Goal: Download file/media

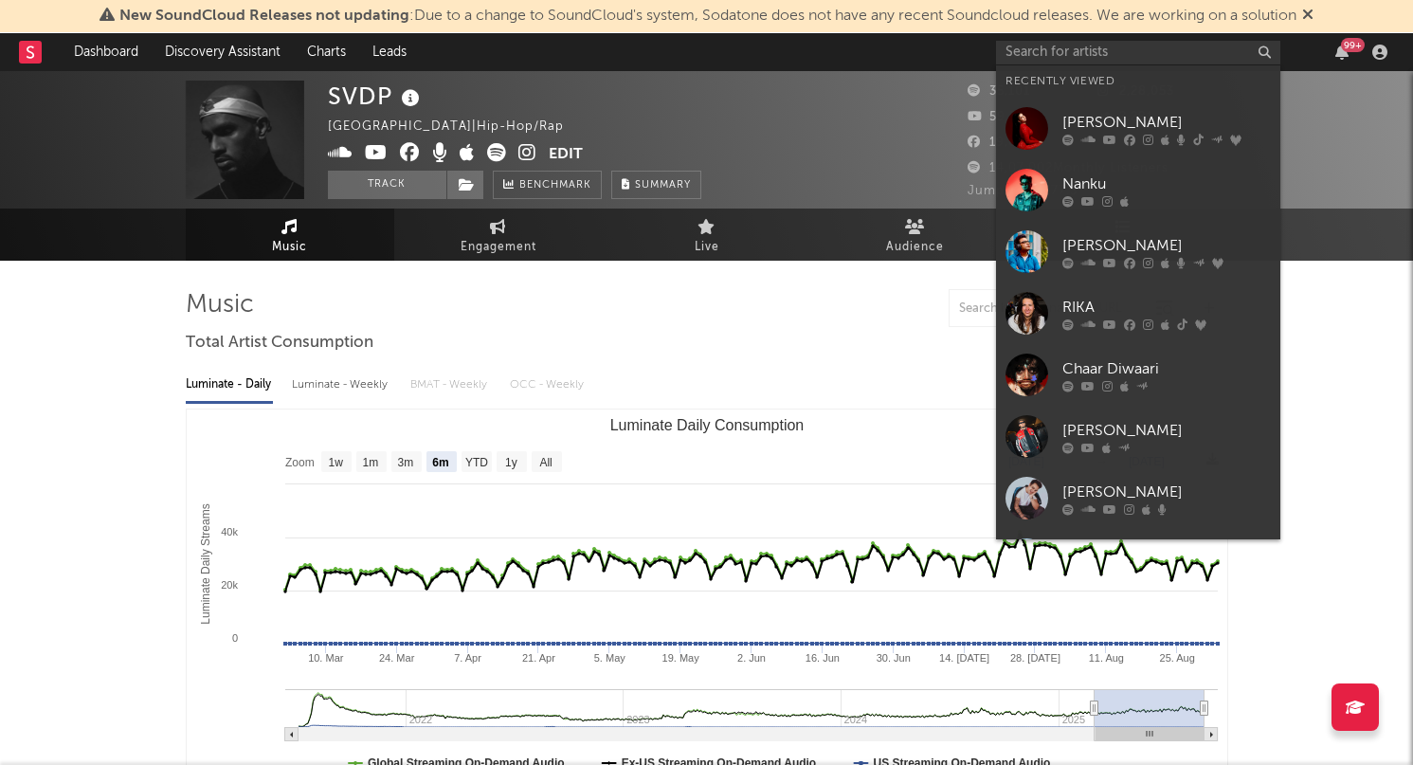
select select "6m"
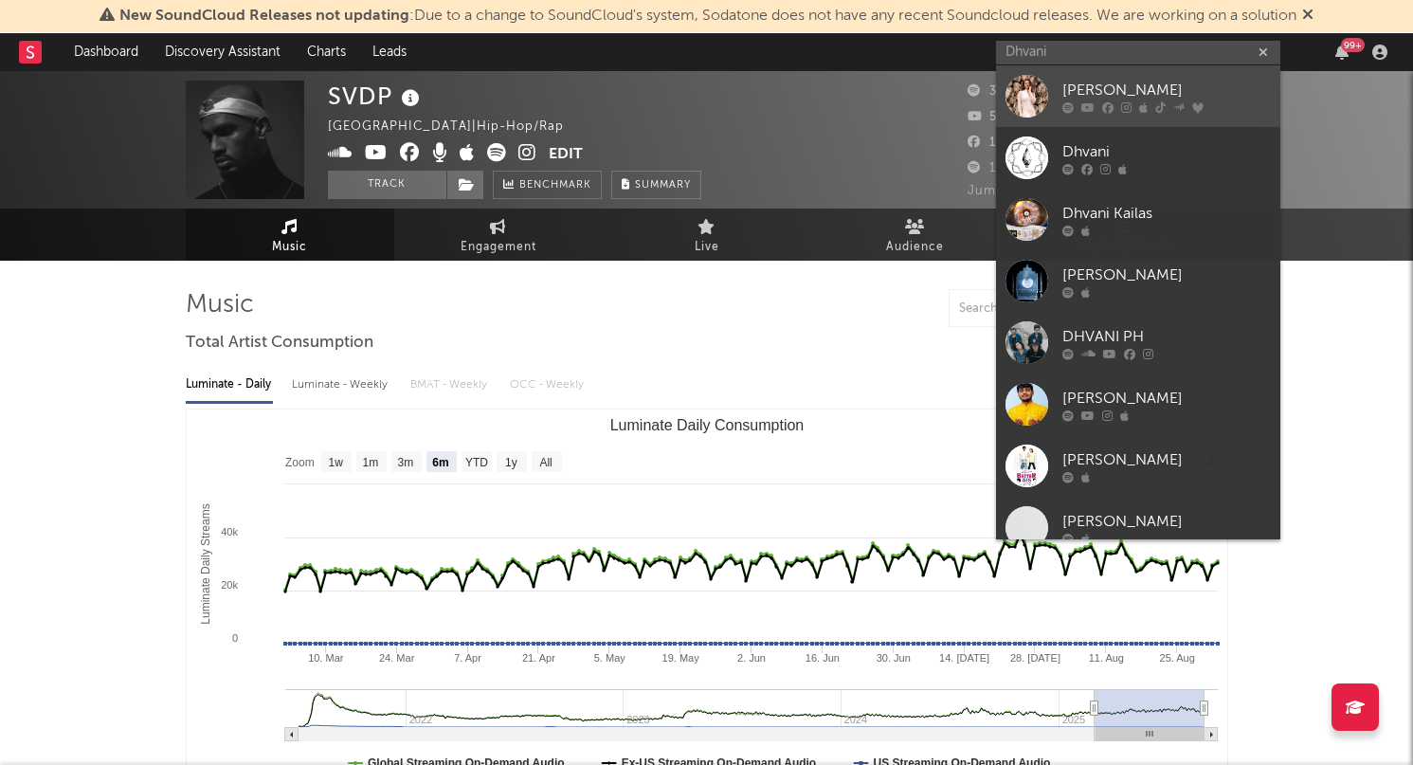
type input "Dhvani"
click at [1130, 81] on div "[PERSON_NAME]" at bounding box center [1166, 90] width 208 height 23
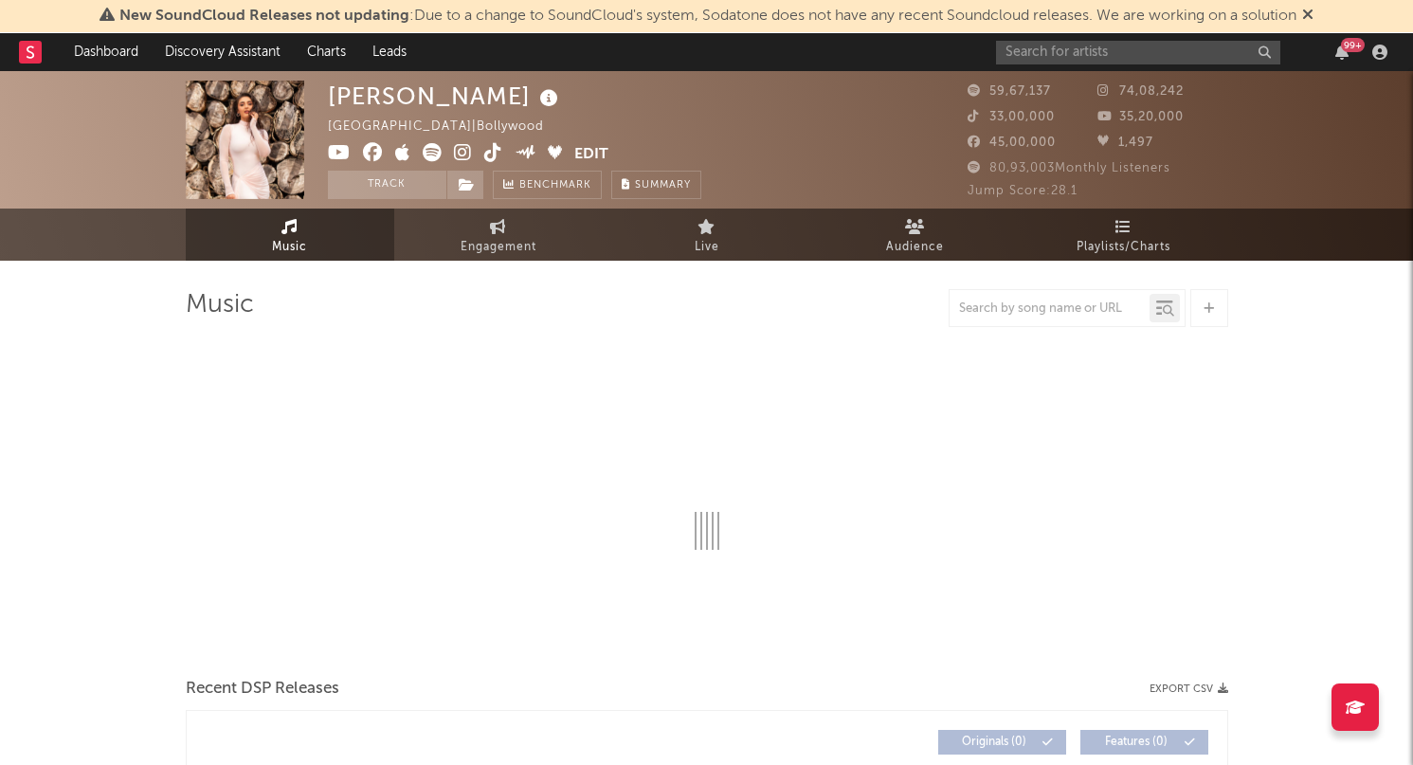
select select "6m"
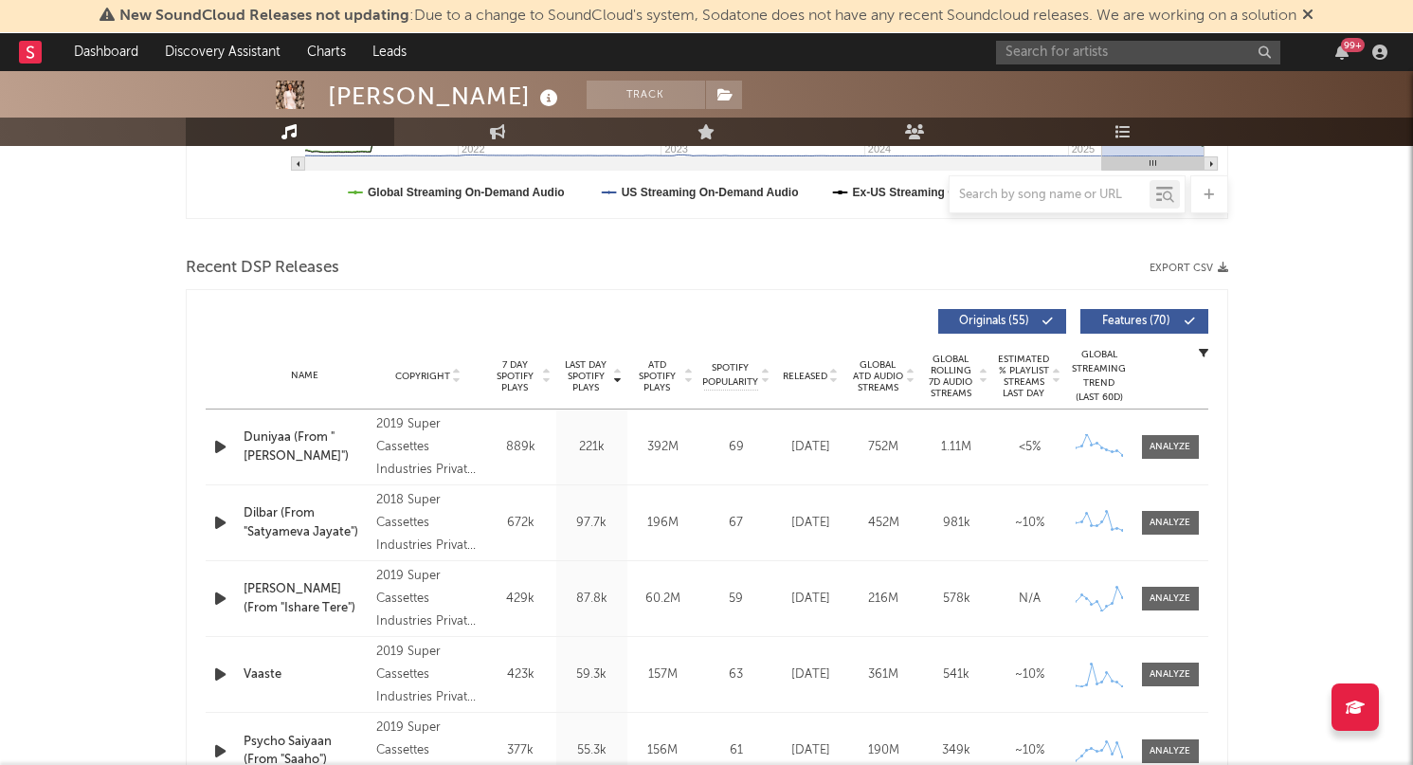
scroll to position [565, 0]
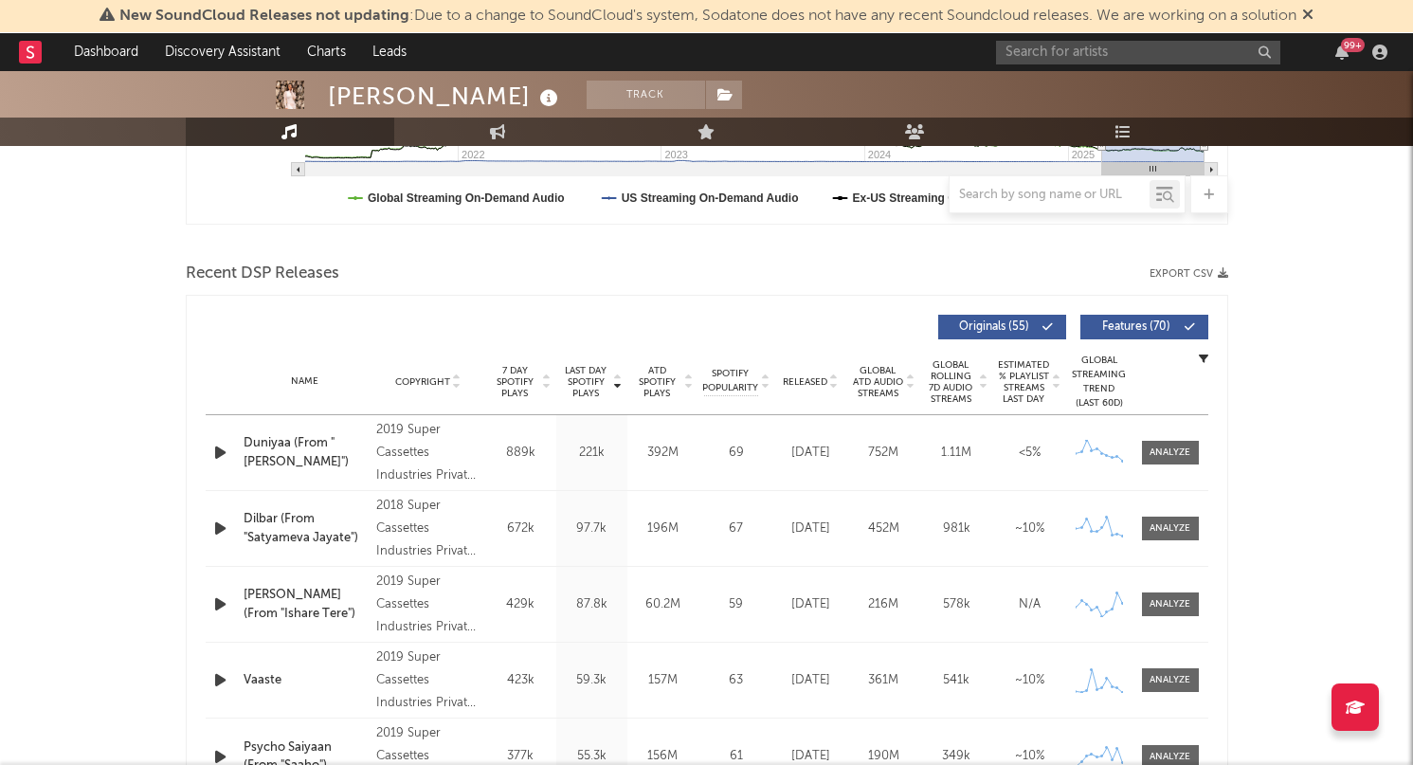
click at [1220, 276] on icon "button" at bounding box center [1222, 273] width 10 height 10
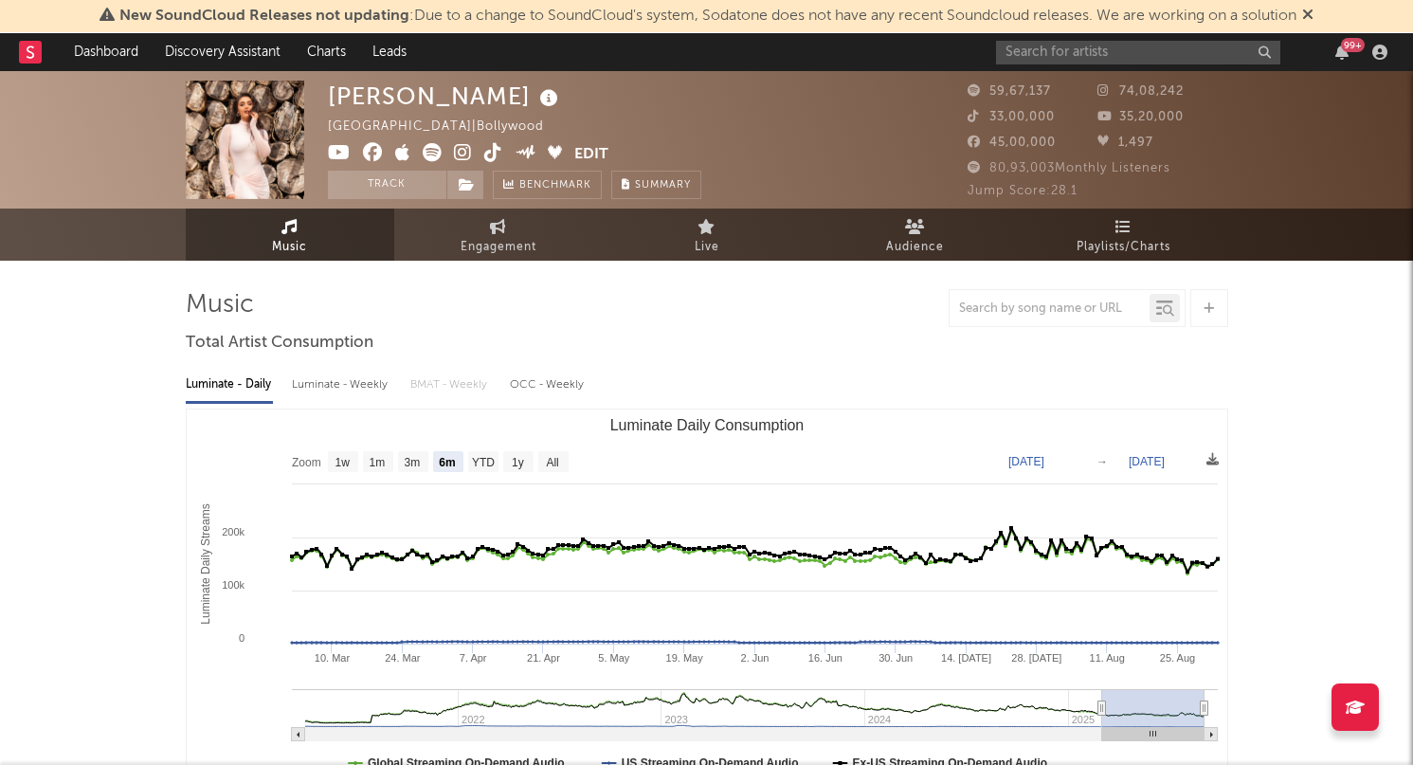
scroll to position [0, 0]
